Goal: Transaction & Acquisition: Obtain resource

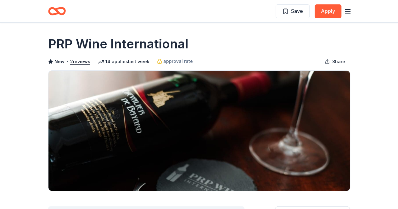
click at [348, 9] on line "button" at bounding box center [347, 9] width 5 height 0
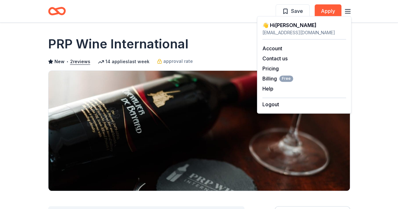
click at [284, 28] on div "👋 Hi [PERSON_NAME]" at bounding box center [305, 25] width 84 height 8
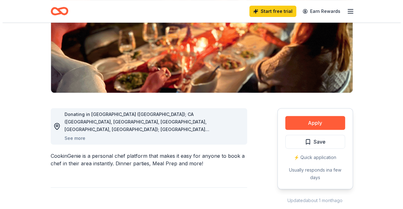
scroll to position [98, 0]
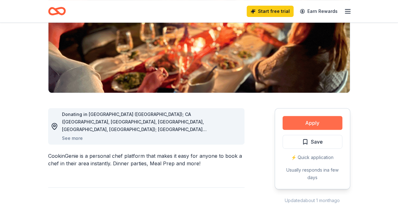
click at [323, 122] on button "Apply" at bounding box center [313, 123] width 60 height 14
